Goal: Contribute content: Add original content to the website for others to see

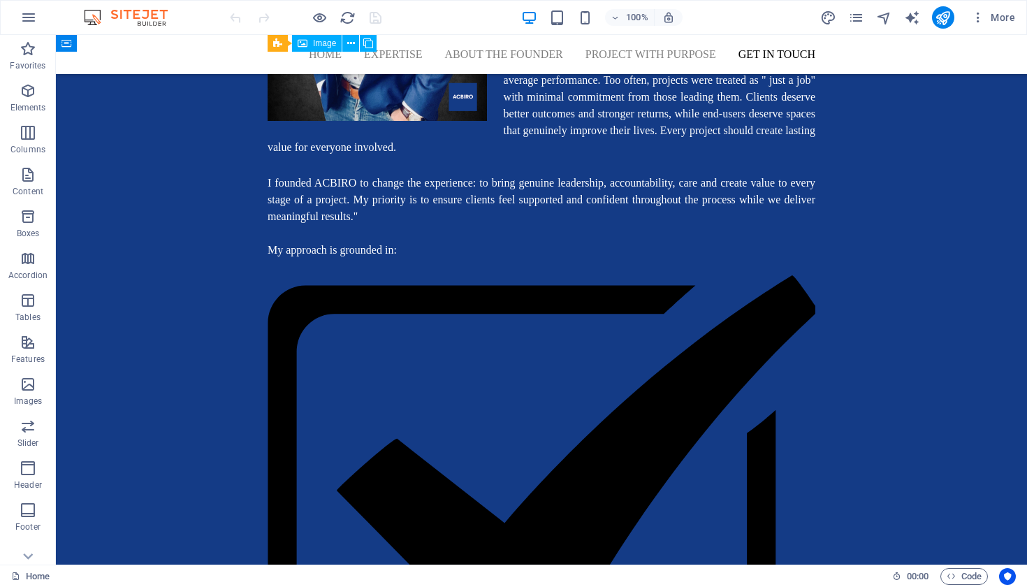
scroll to position [5372, 0]
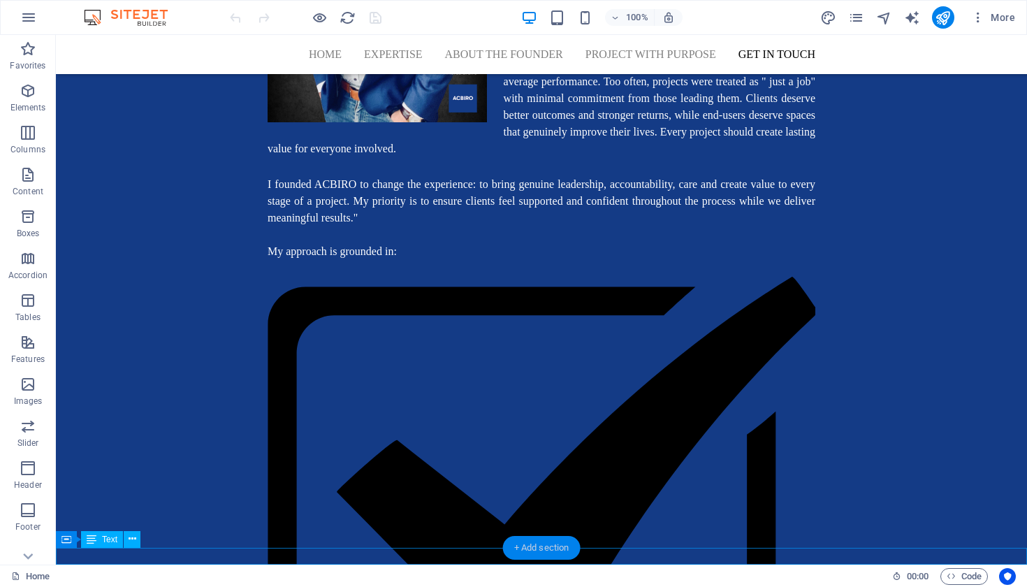
click at [528, 548] on div "+ Add section" at bounding box center [542, 548] width 78 height 24
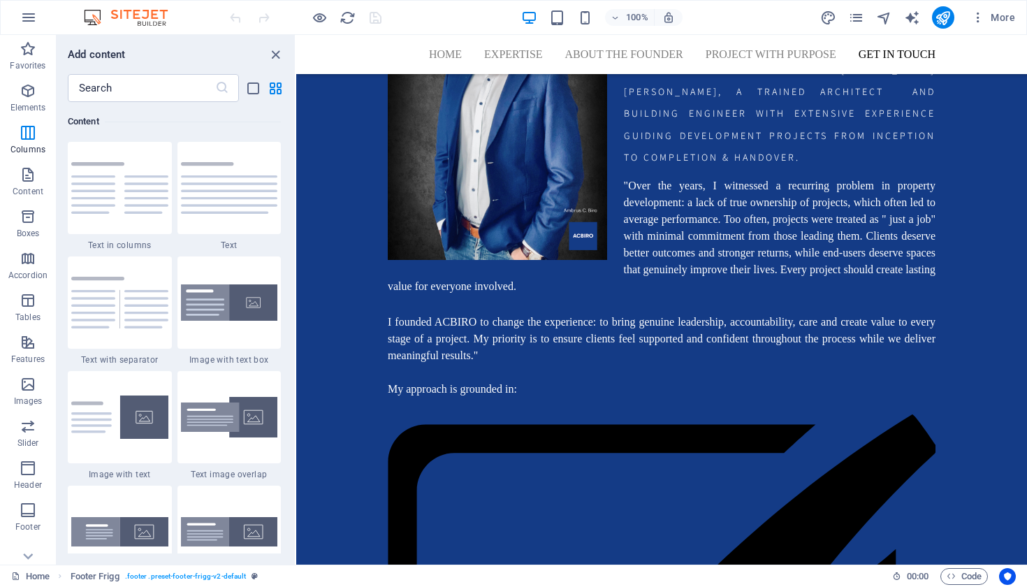
scroll to position [5305, 0]
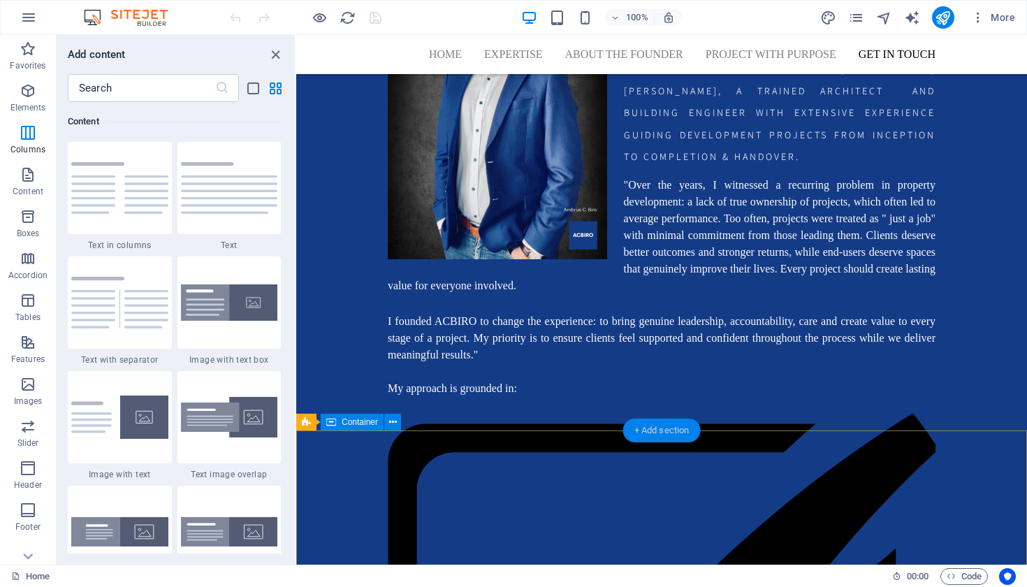
click at [679, 430] on div "+ Add section" at bounding box center [662, 431] width 78 height 24
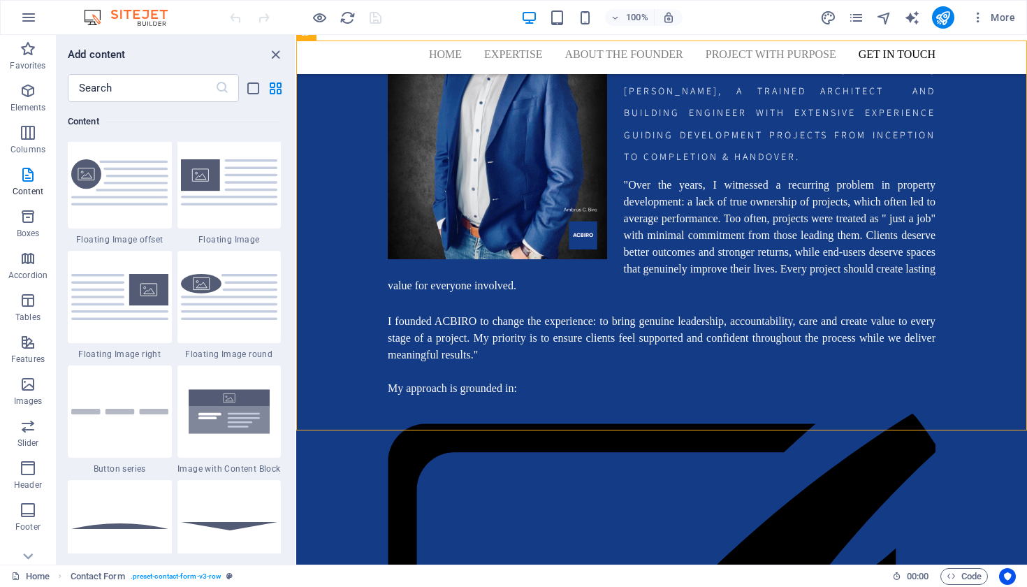
scroll to position [3033, 0]
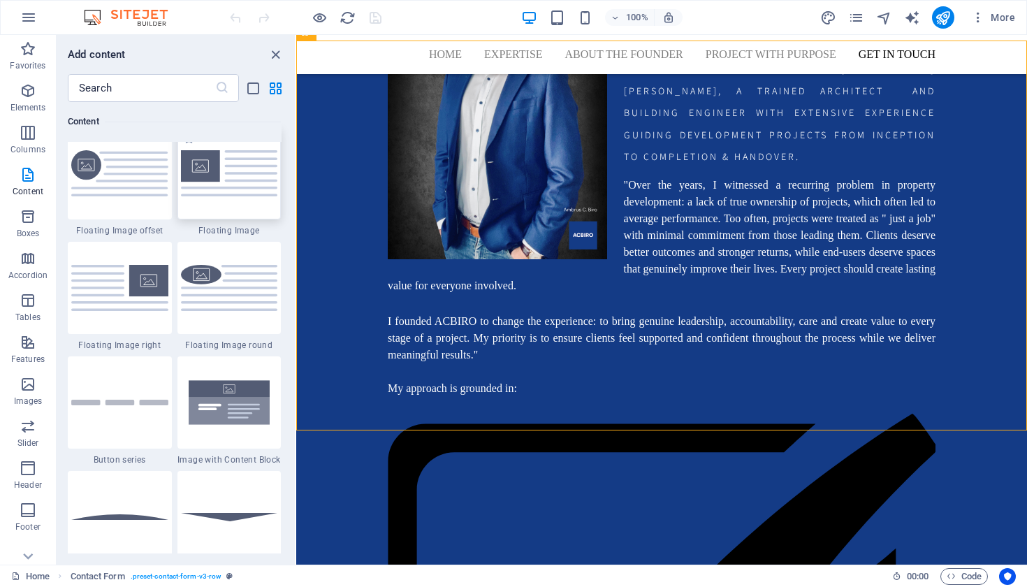
click at [227, 196] on img at bounding box center [229, 172] width 97 height 45
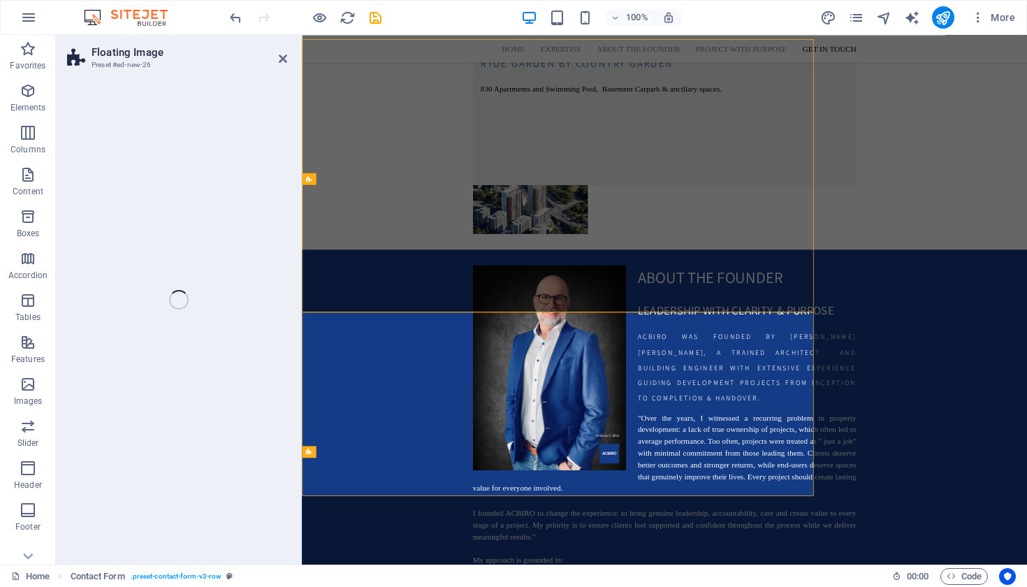
select select "%"
select select "rem"
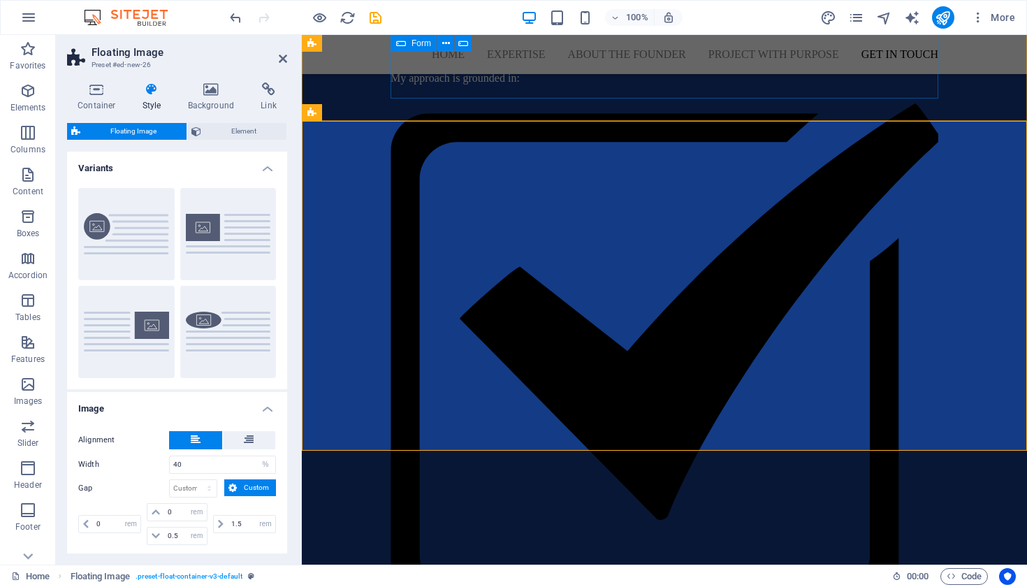
scroll to position [5613, 0]
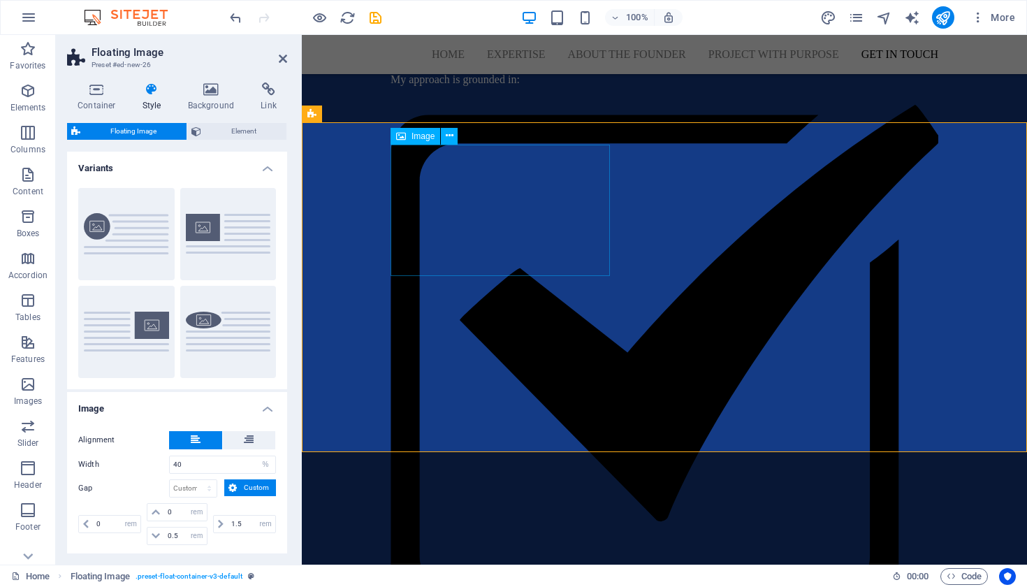
click at [449, 141] on icon at bounding box center [450, 136] width 8 height 15
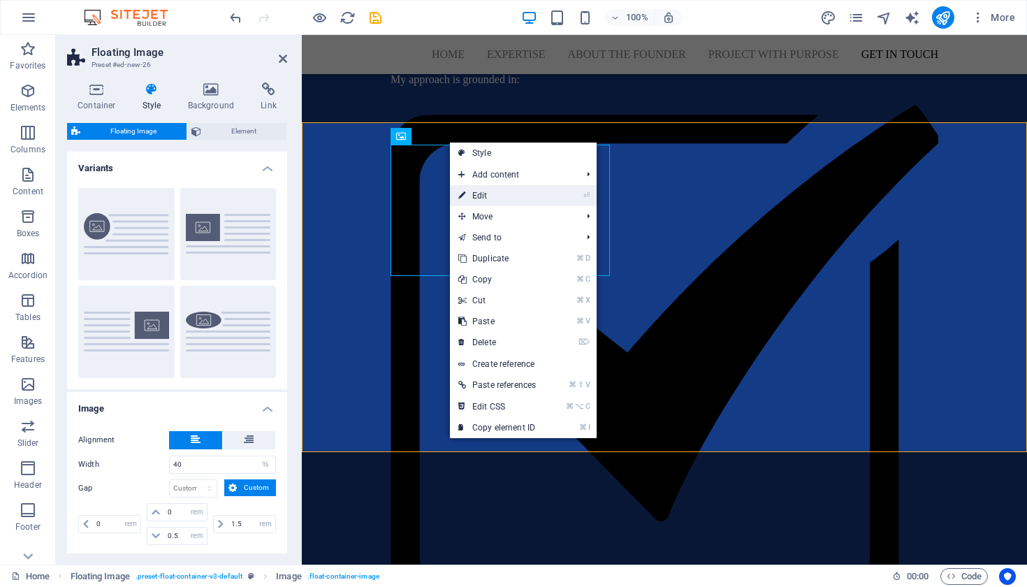
click at [484, 198] on link "⏎ Edit" at bounding box center [497, 195] width 94 height 21
select select "%"
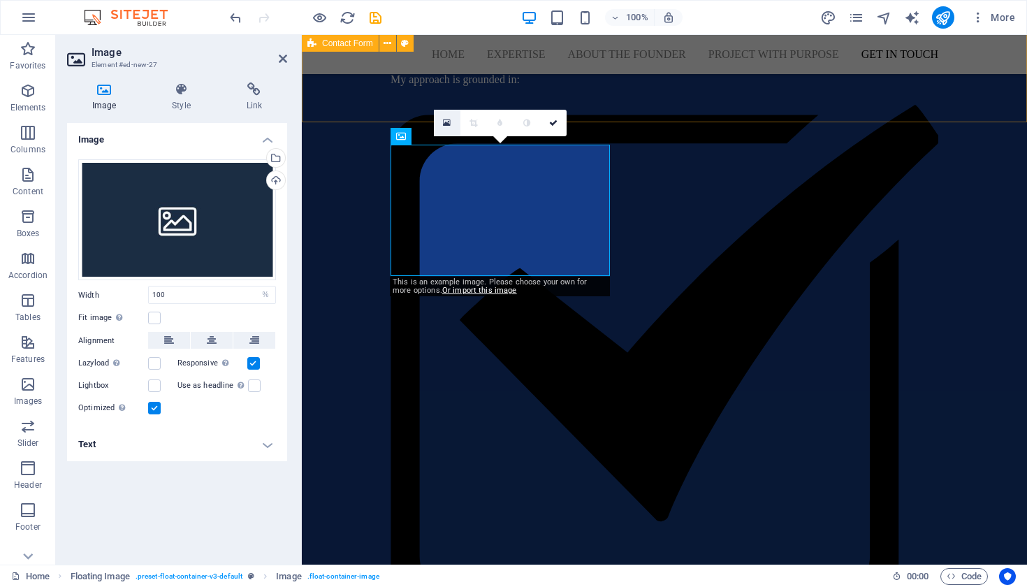
click at [448, 127] on icon at bounding box center [447, 123] width 8 height 10
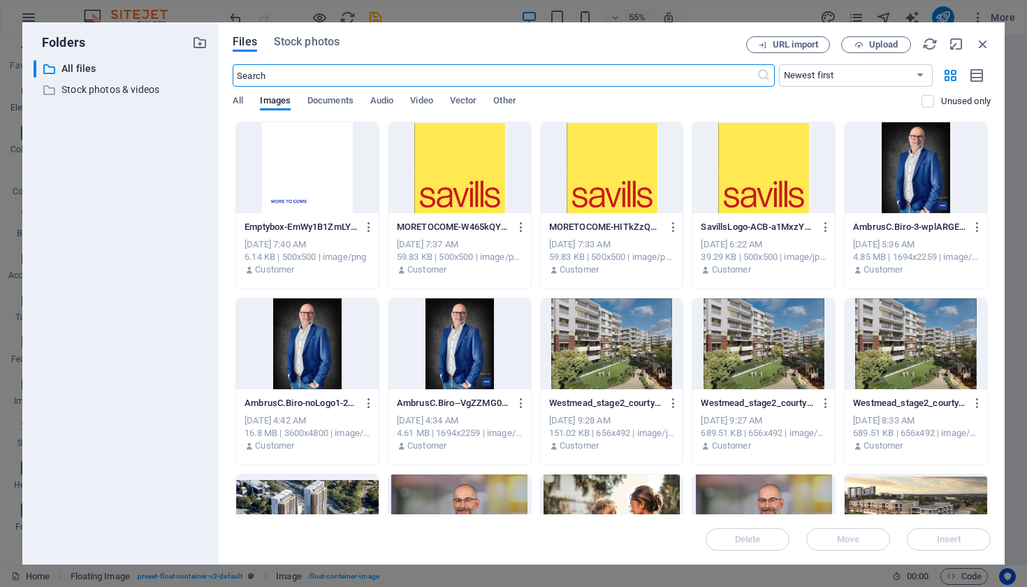
scroll to position [0, 0]
click at [762, 342] on div at bounding box center [764, 343] width 143 height 91
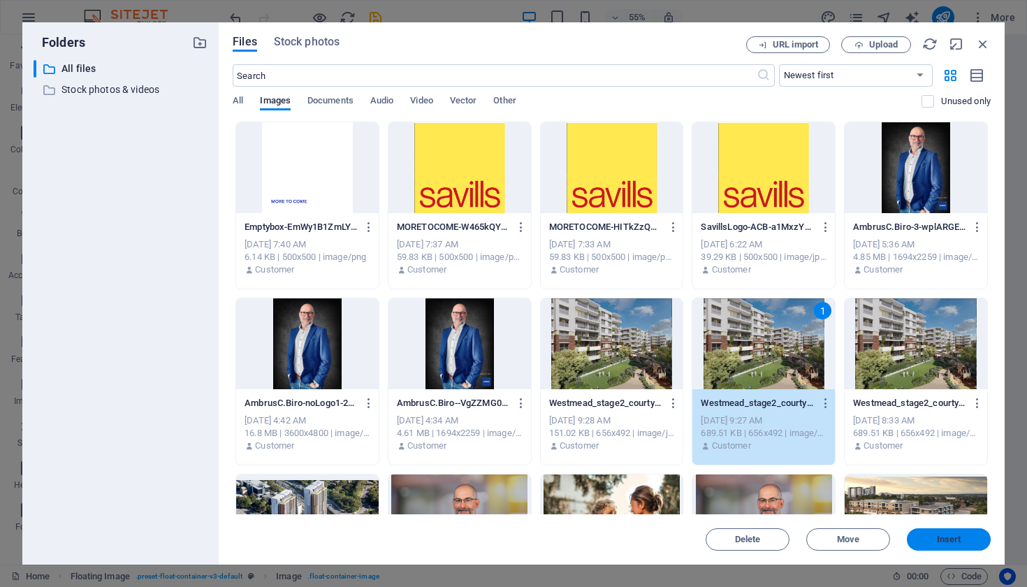
click at [947, 535] on span "Insert" at bounding box center [949, 539] width 24 height 8
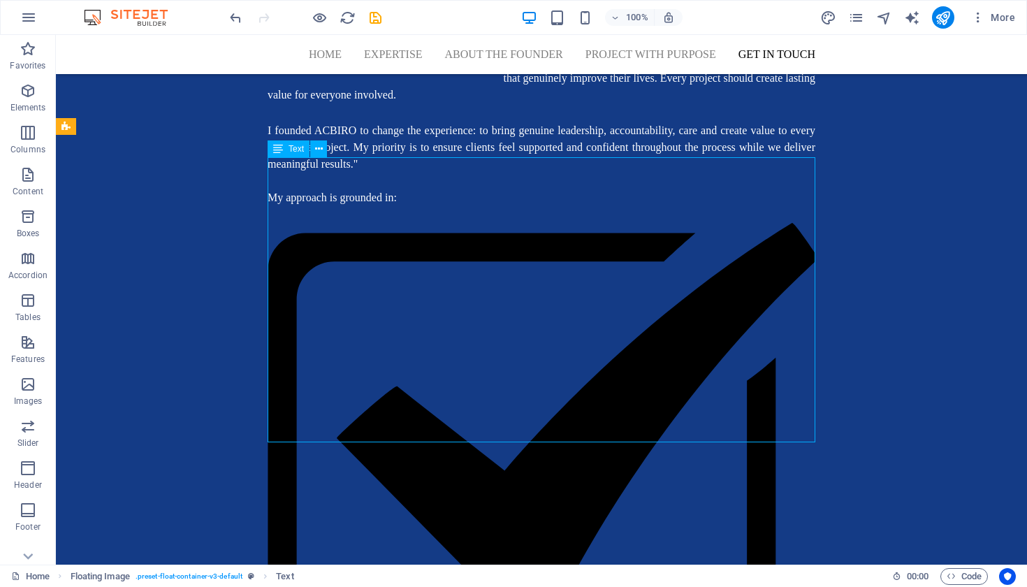
scroll to position [5361, 0]
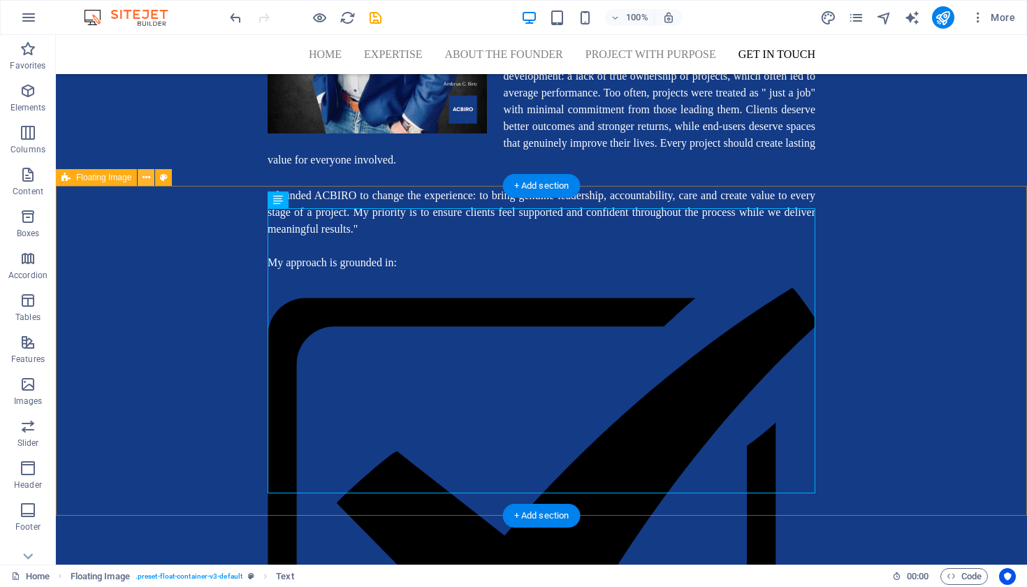
click at [152, 179] on button at bounding box center [146, 177] width 17 height 17
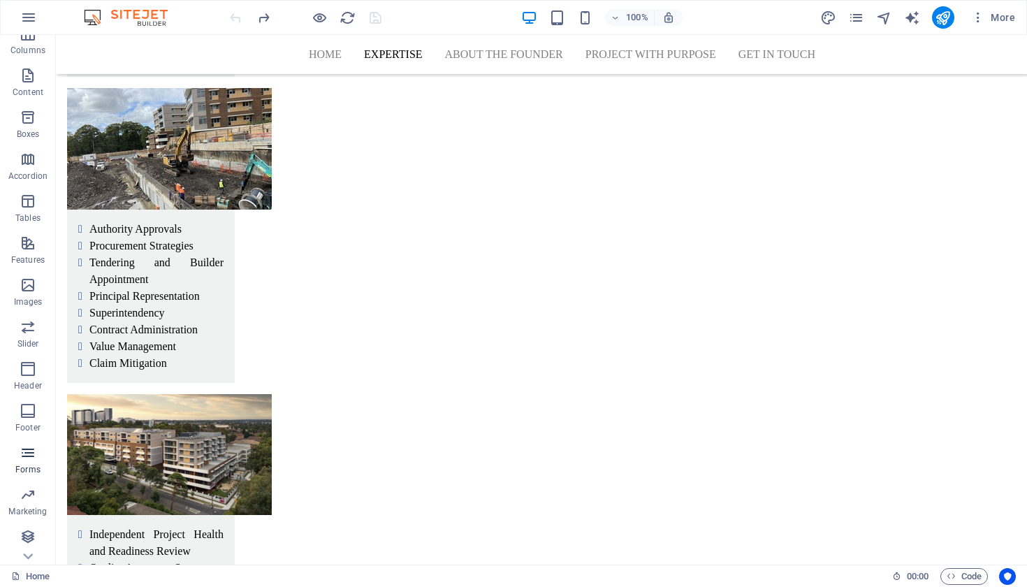
scroll to position [99, 0]
click at [21, 16] on icon "button" at bounding box center [28, 17] width 17 height 17
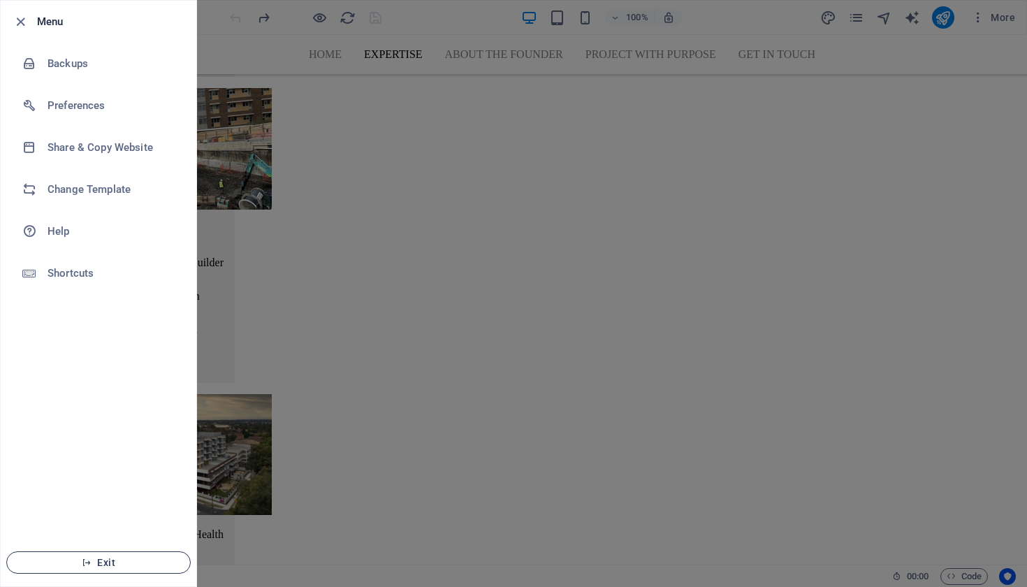
click at [113, 558] on span "Exit" at bounding box center [98, 562] width 161 height 11
